Goal: Find specific page/section: Find specific page/section

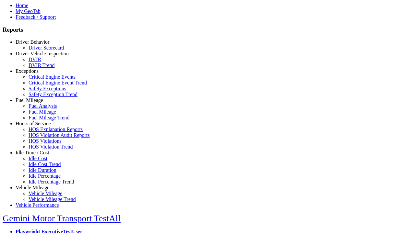
click at [37, 126] on link "Hours of Service" at bounding box center [33, 124] width 35 height 6
click at [42, 144] on link "HOS Violations" at bounding box center [44, 141] width 33 height 6
select select "**********"
type input "**********"
